Goal: Information Seeking & Learning: Learn about a topic

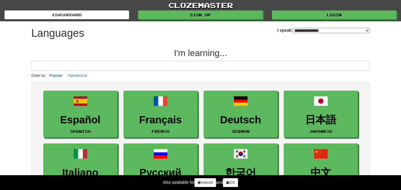
select select "*******"
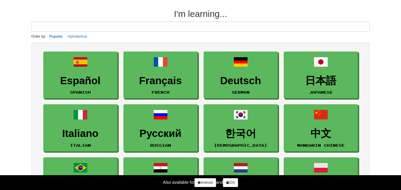
scroll to position [30, 0]
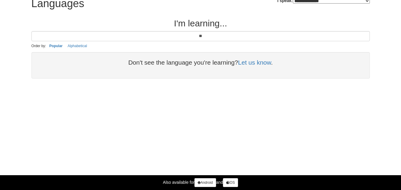
type input "*"
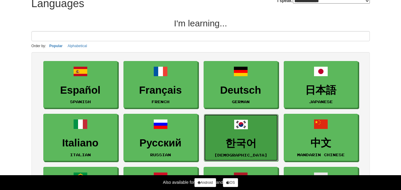
click at [236, 148] on h3 "한국어" at bounding box center [241, 144] width 68 height 12
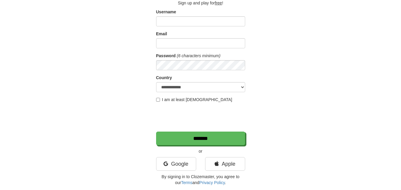
scroll to position [30, 0]
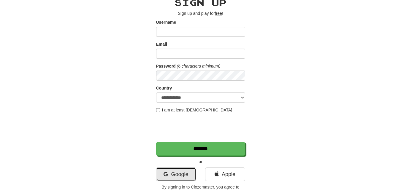
click at [174, 173] on link "Google" at bounding box center [176, 175] width 40 height 14
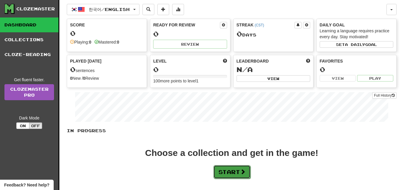
click at [235, 171] on button "Start" at bounding box center [231, 172] width 37 height 14
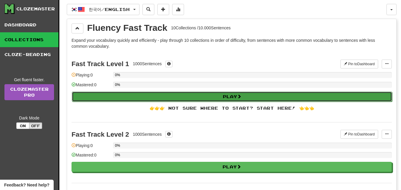
click at [171, 99] on button "Play" at bounding box center [232, 97] width 320 height 10
select select "**"
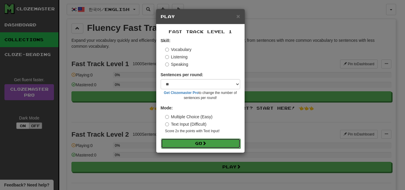
click at [222, 143] on button "Go" at bounding box center [201, 144] width 80 height 10
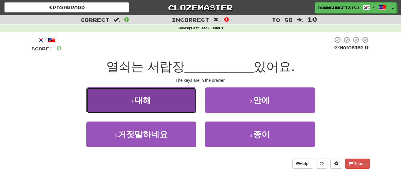
click at [157, 100] on button "1 . 대해" at bounding box center [141, 101] width 110 height 26
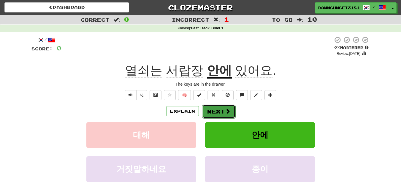
click at [221, 110] on button "Next" at bounding box center [218, 112] width 33 height 14
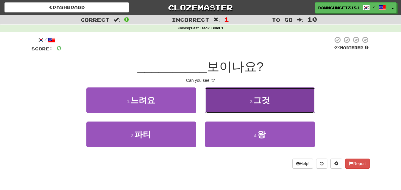
click at [212, 104] on button "2 . 그것" at bounding box center [260, 101] width 110 height 26
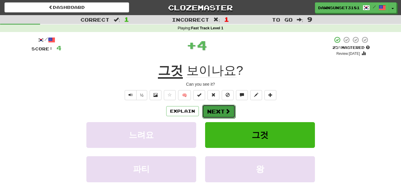
click at [215, 110] on button "Next" at bounding box center [218, 112] width 33 height 14
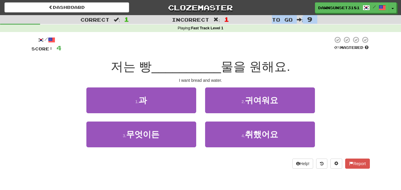
drag, startPoint x: 176, startPoint y: 29, endPoint x: 270, endPoint y: 18, distance: 94.7
click at [270, 18] on div "Correct : 1 Incorrect : 1 To go : 9 Playing : Fast Track Level 1" at bounding box center [200, 23] width 401 height 17
click at [265, 43] on div at bounding box center [196, 44] width 271 height 16
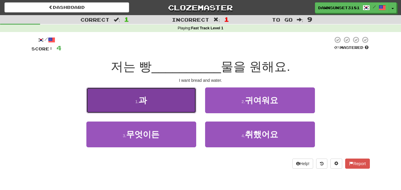
click at [126, 104] on button "1 . 과" at bounding box center [141, 101] width 110 height 26
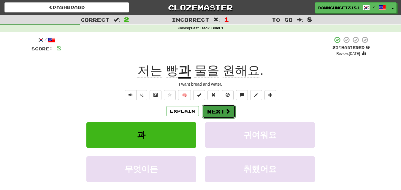
click at [217, 112] on button "Next" at bounding box center [218, 112] width 33 height 14
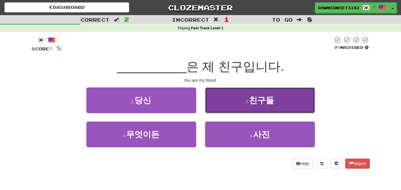
click at [219, 100] on button "2 . 친구들" at bounding box center [260, 101] width 110 height 26
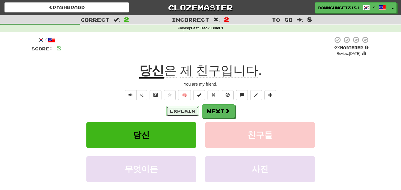
click at [184, 115] on button "Explain" at bounding box center [182, 111] width 33 height 10
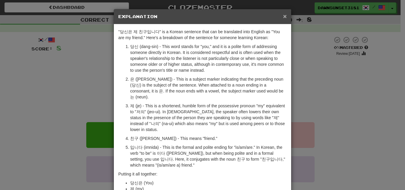
click at [283, 16] on span "×" at bounding box center [285, 16] width 4 height 7
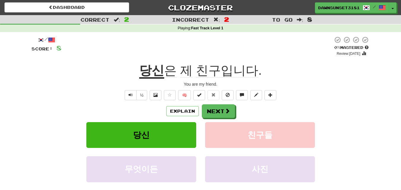
click at [54, 39] on span at bounding box center [51, 39] width 7 height 7
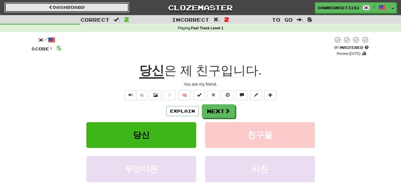
click at [109, 6] on link "Dashboard" at bounding box center [66, 7] width 125 height 10
